Goal: Check status: Check status

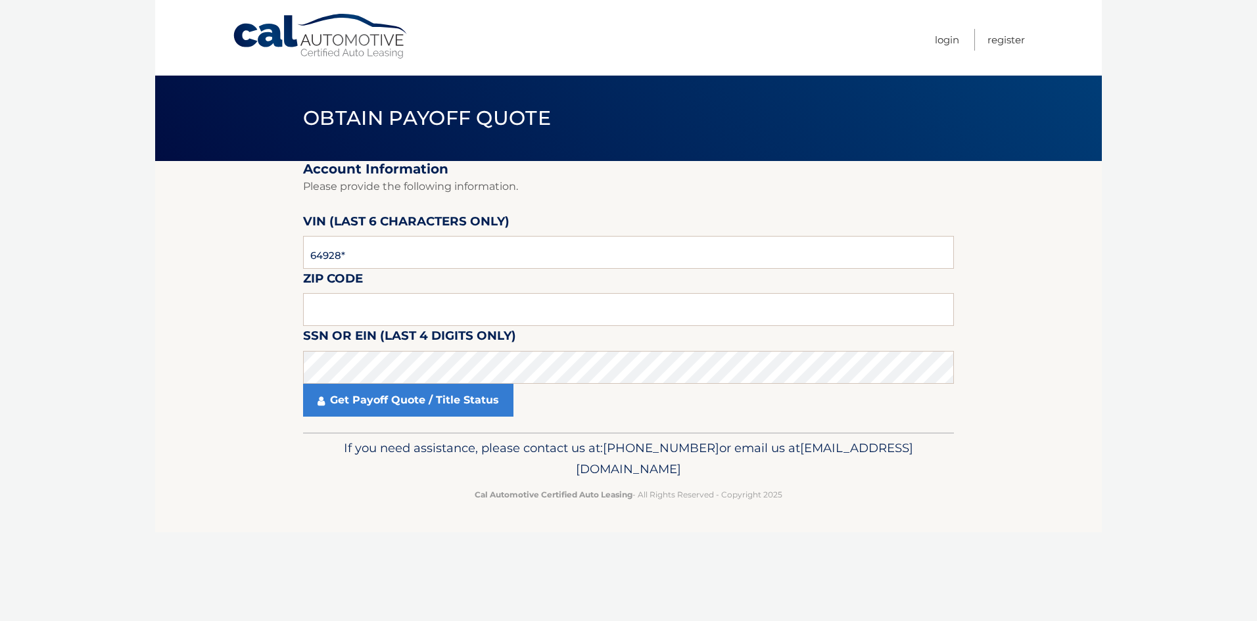
type input "649280"
click at [366, 302] on input "text" at bounding box center [628, 309] width 651 height 33
type input "11756"
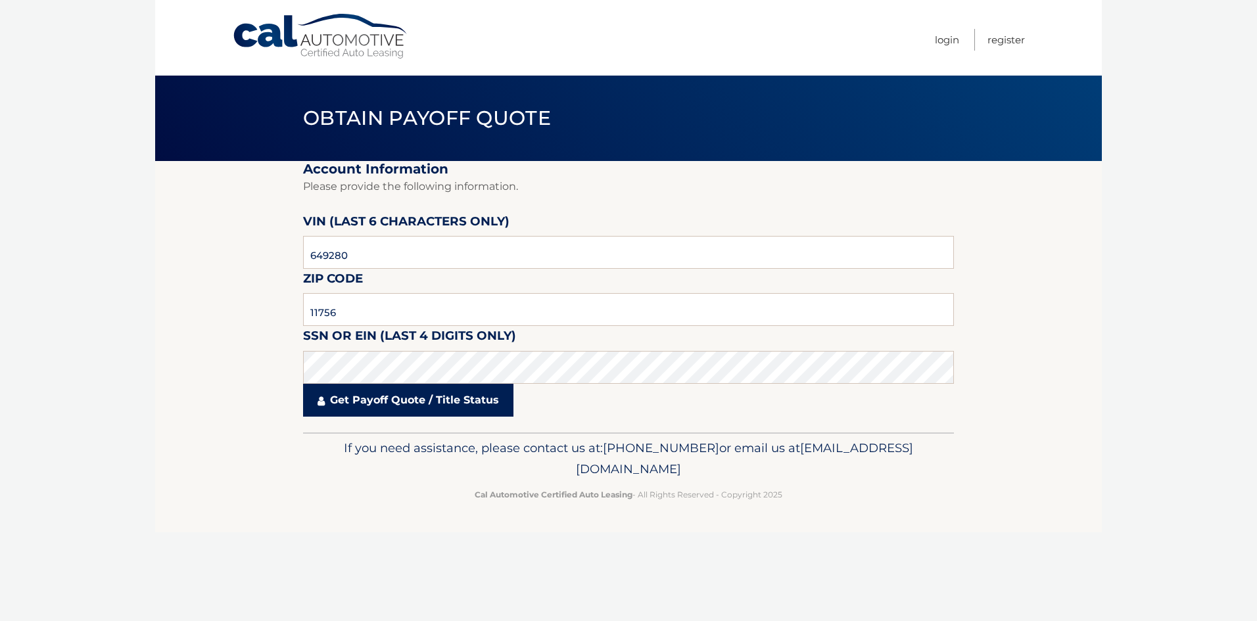
click at [433, 403] on link "Get Payoff Quote / Title Status" at bounding box center [408, 400] width 210 height 33
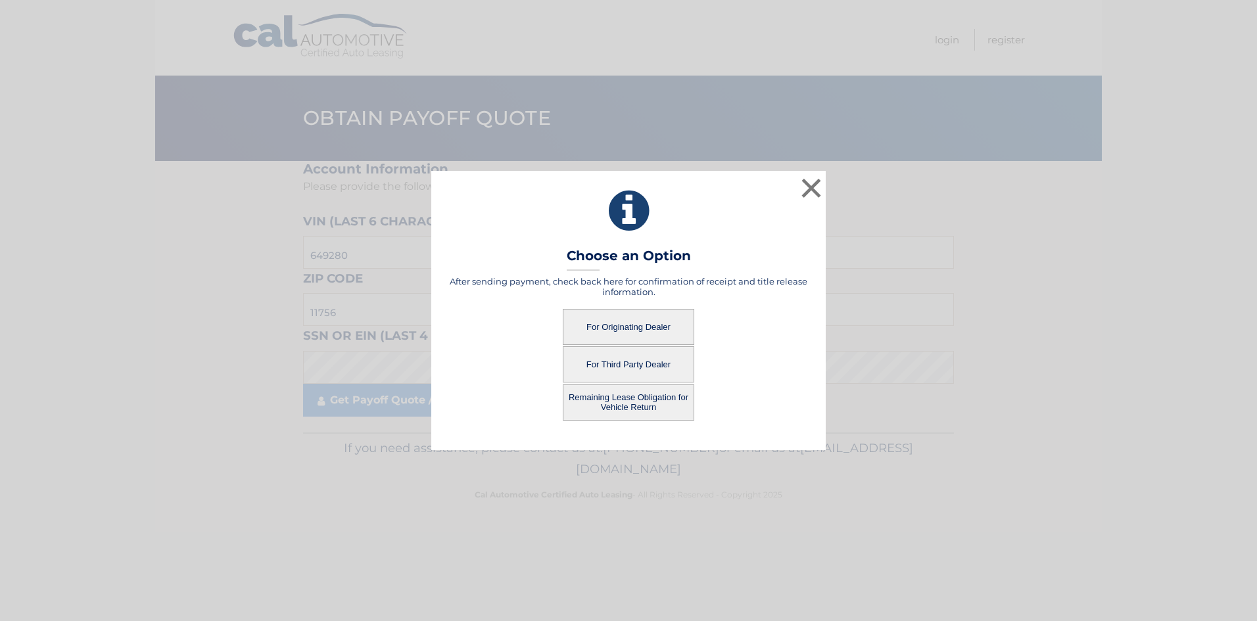
click at [623, 329] on button "For Originating Dealer" at bounding box center [628, 327] width 131 height 36
click at [624, 319] on button "For Originating Dealer" at bounding box center [628, 327] width 131 height 36
